Goal: Information Seeking & Learning: Learn about a topic

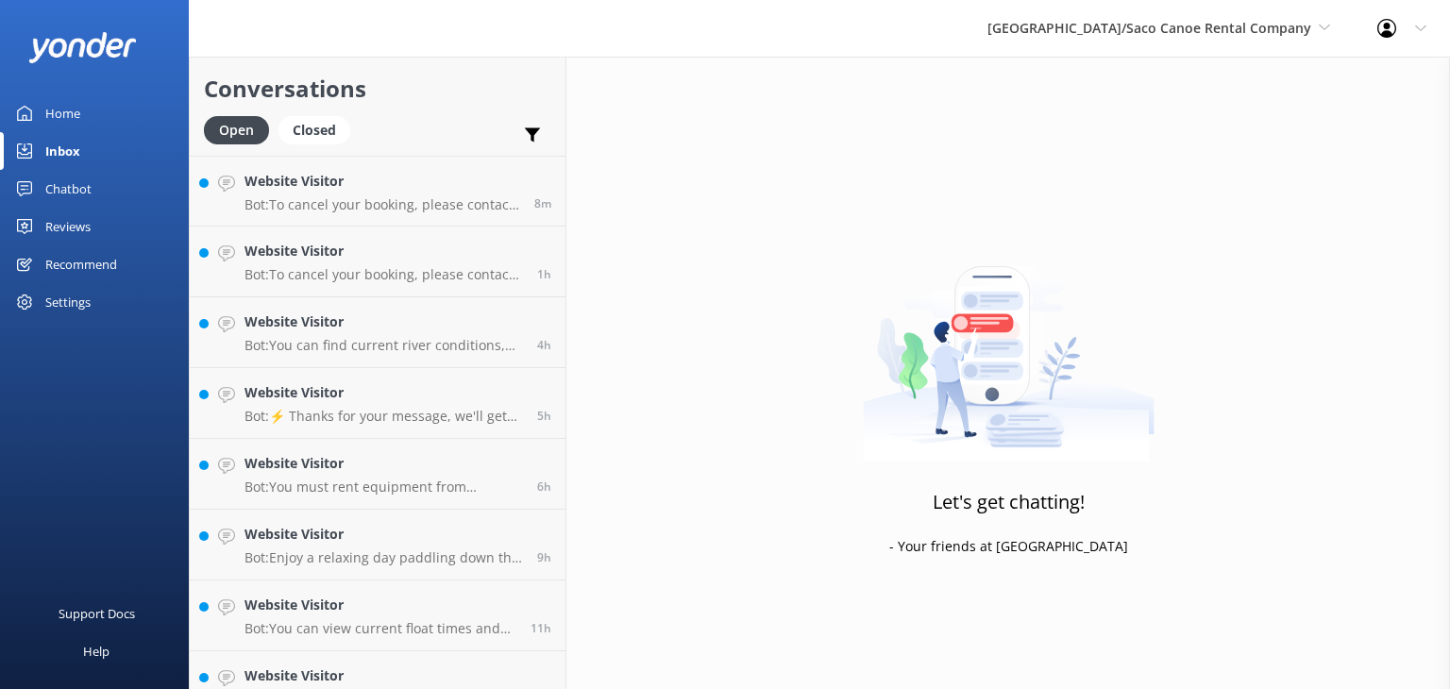
click at [74, 109] on div "Home" at bounding box center [62, 113] width 35 height 38
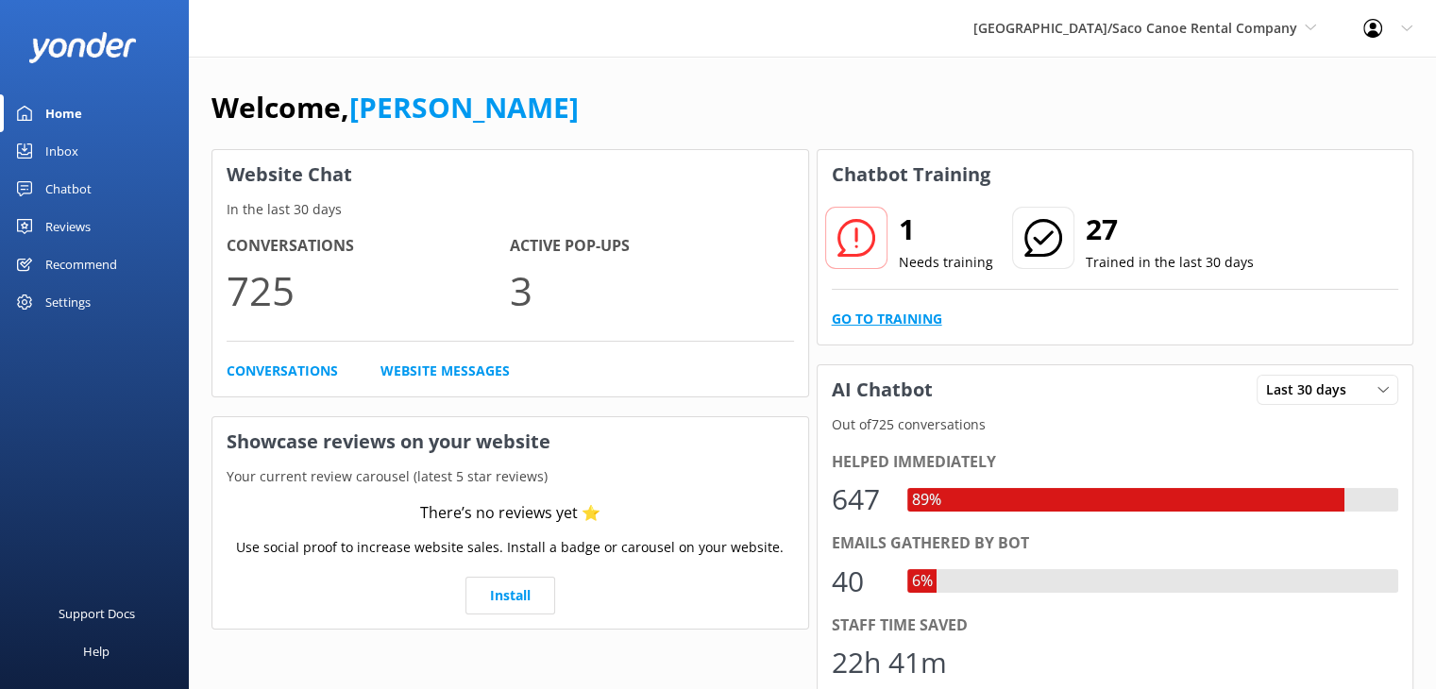
click at [891, 316] on link "Go to Training" at bounding box center [887, 319] width 110 height 21
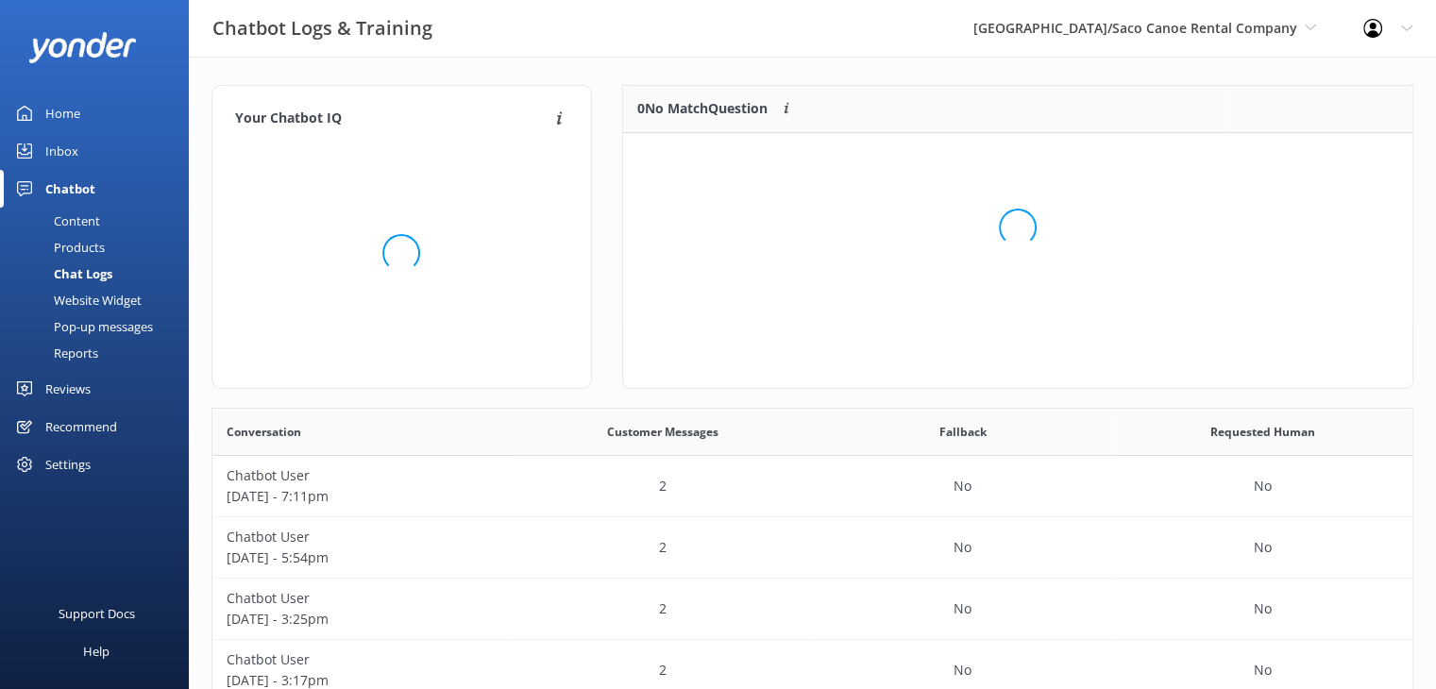
scroll to position [15, 15]
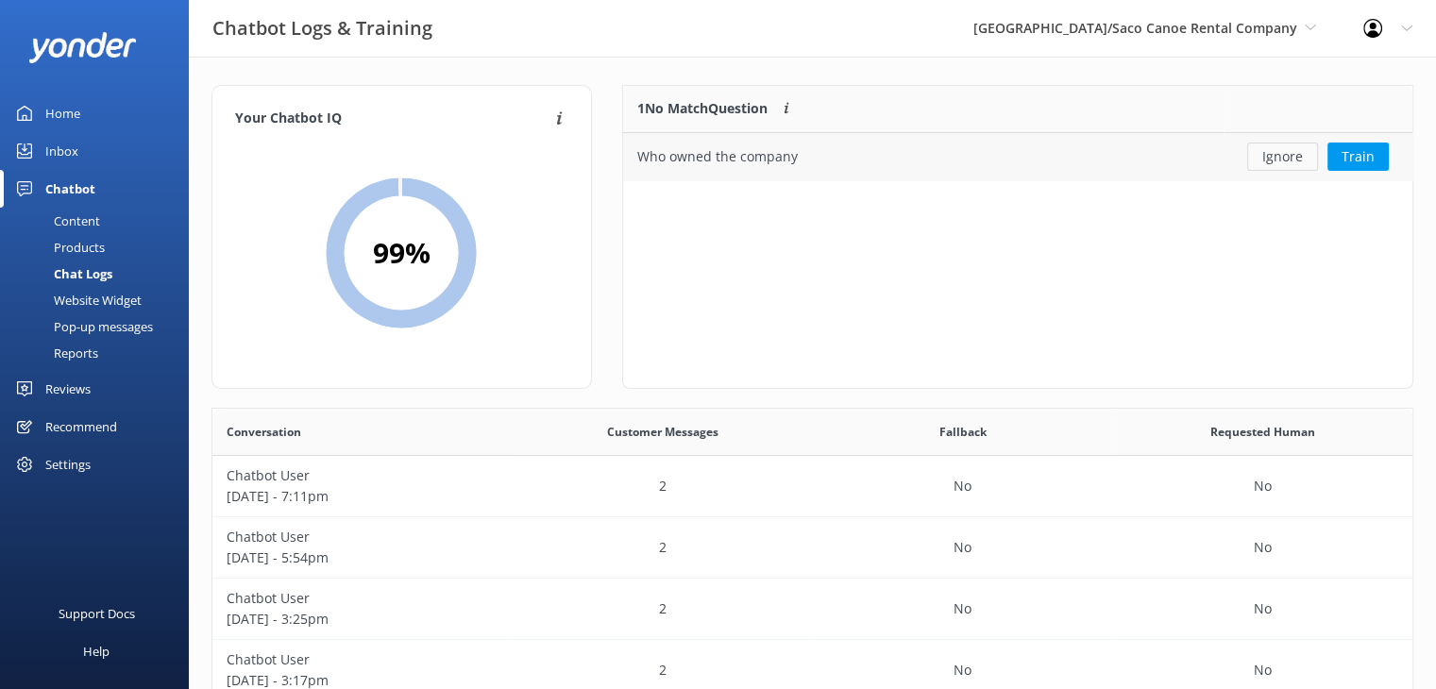
click at [1269, 154] on button "Ignore" at bounding box center [1282, 157] width 71 height 28
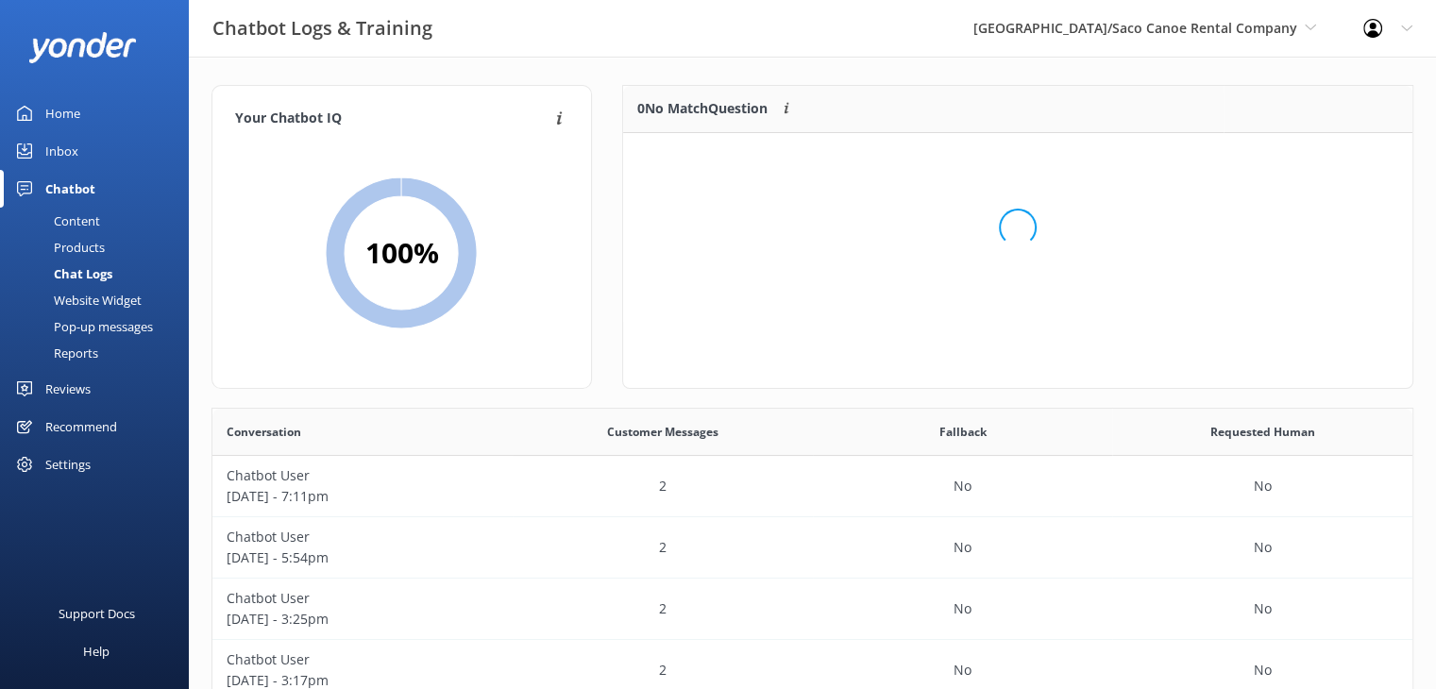
scroll to position [221, 775]
click at [479, 472] on p "Chatbot User" at bounding box center [363, 475] width 272 height 21
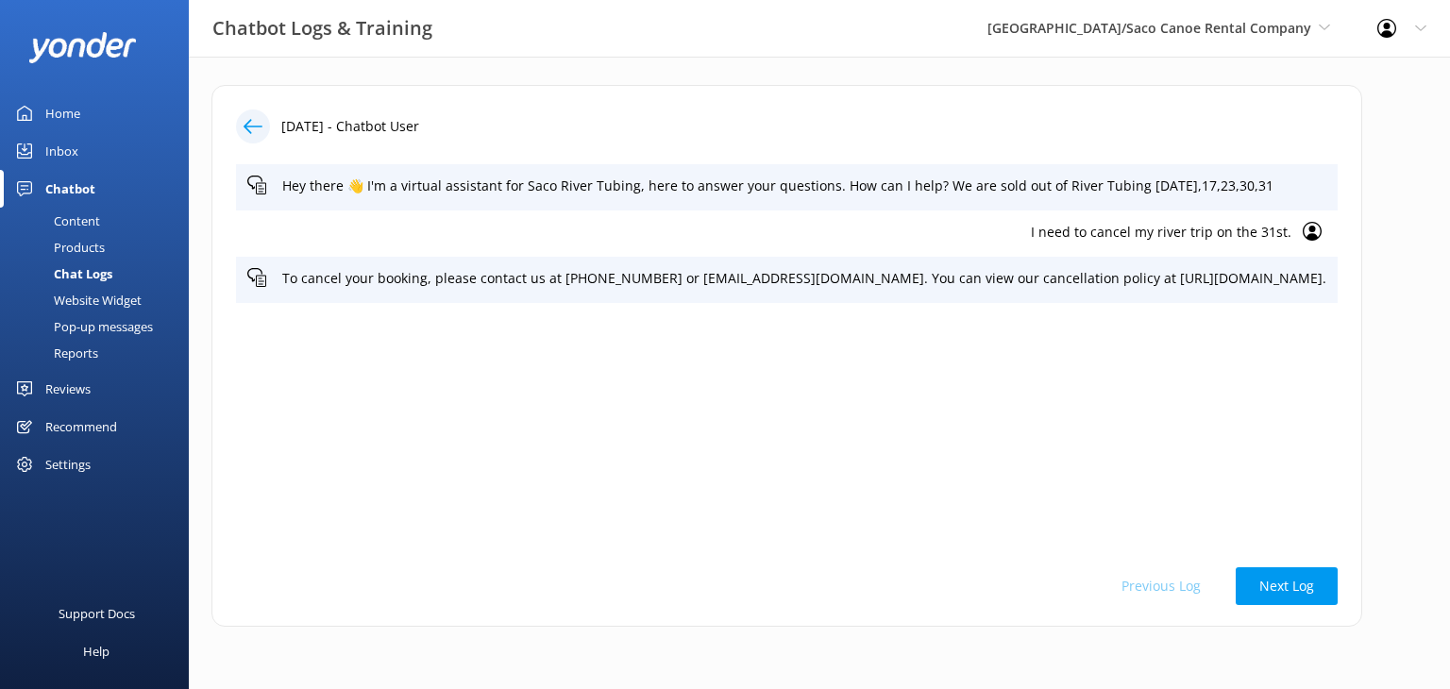
click at [1284, 237] on p "I need to cancel my river trip on the 31st." at bounding box center [769, 232] width 1044 height 21
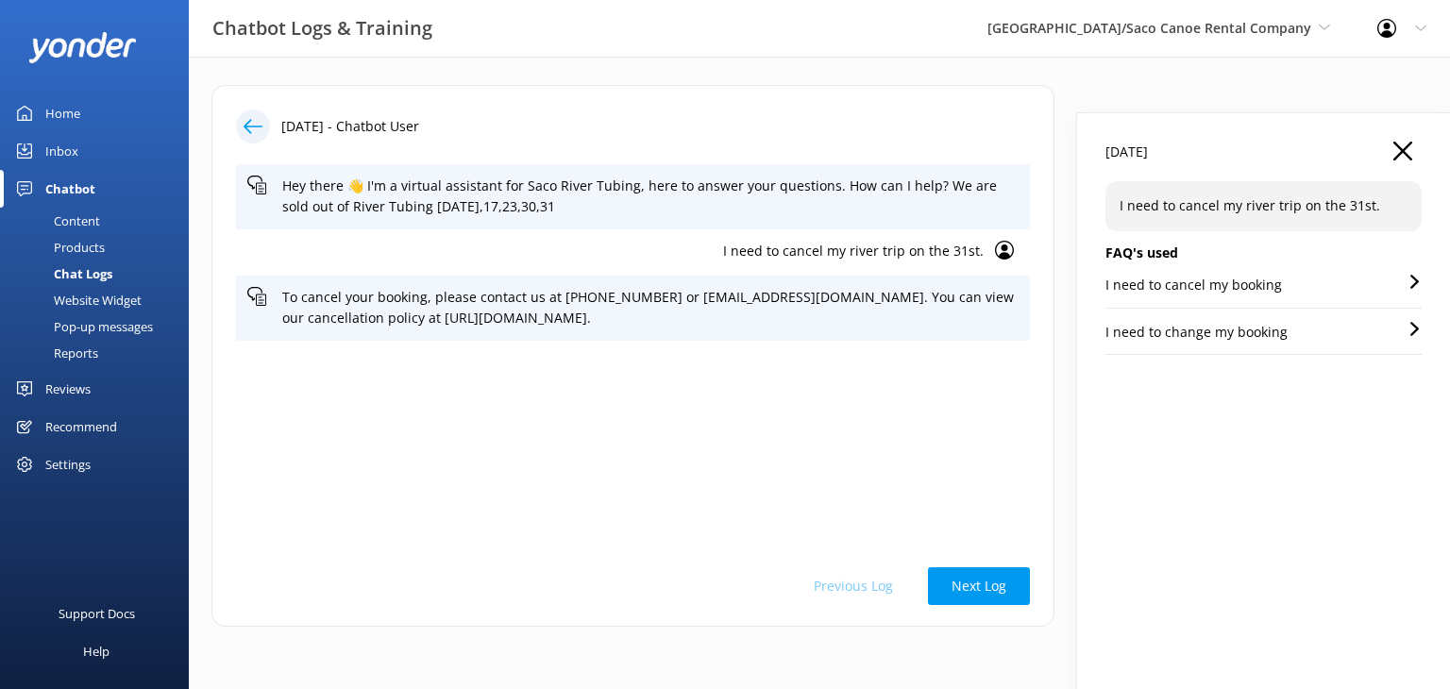
click at [1393, 143] on icon "button" at bounding box center [1402, 151] width 19 height 19
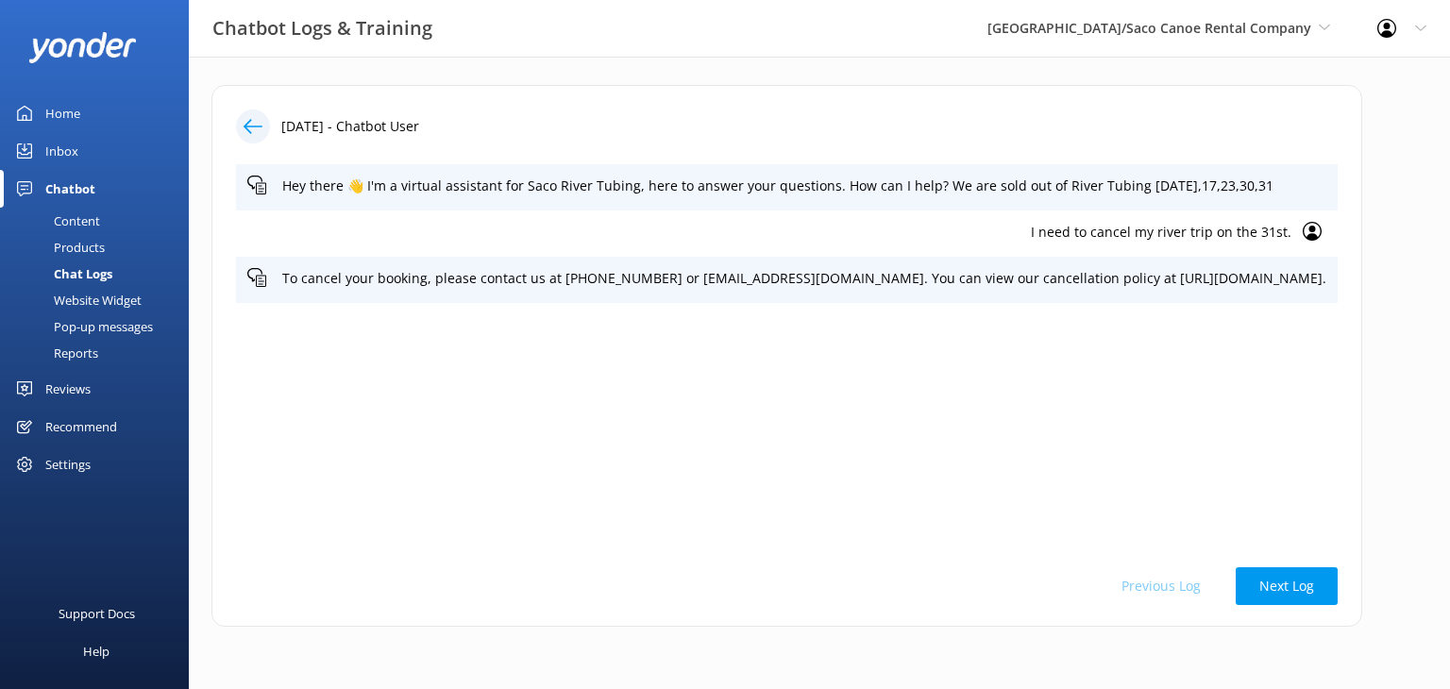
click at [55, 99] on div "Home" at bounding box center [62, 113] width 35 height 38
